Goal: Book appointment/travel/reservation

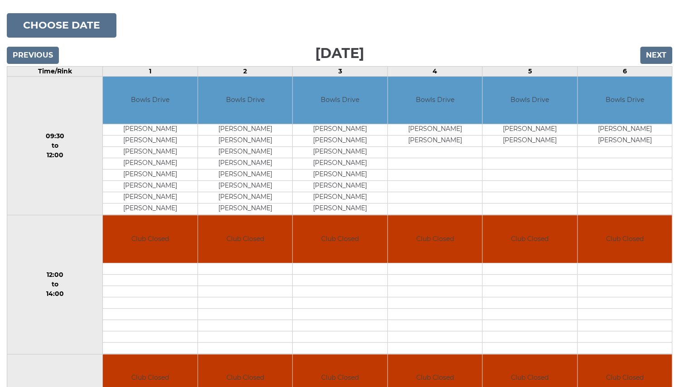
scroll to position [101, 0]
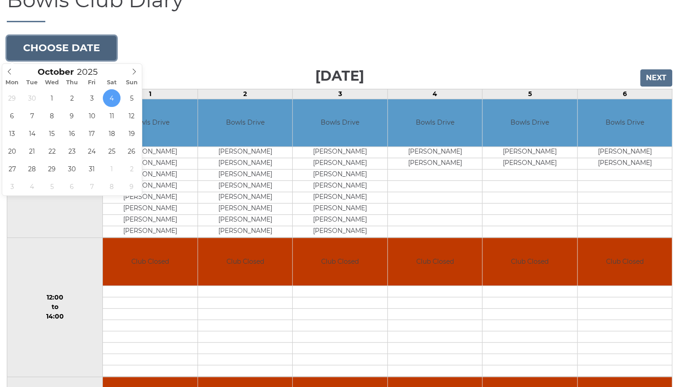
click at [40, 51] on button "Choose date" at bounding box center [62, 48] width 110 height 24
type input "2025-10-05"
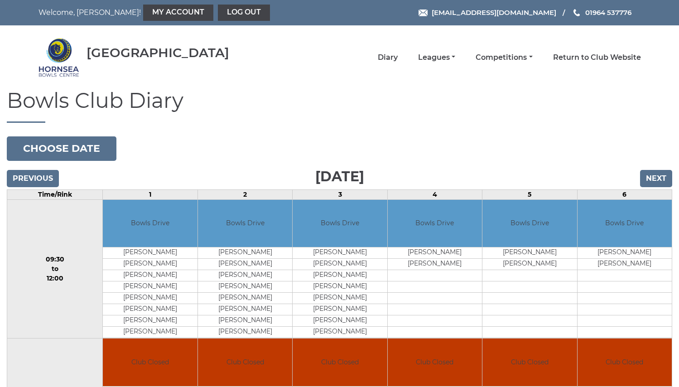
scroll to position [101, 0]
